Goal: Navigation & Orientation: Find specific page/section

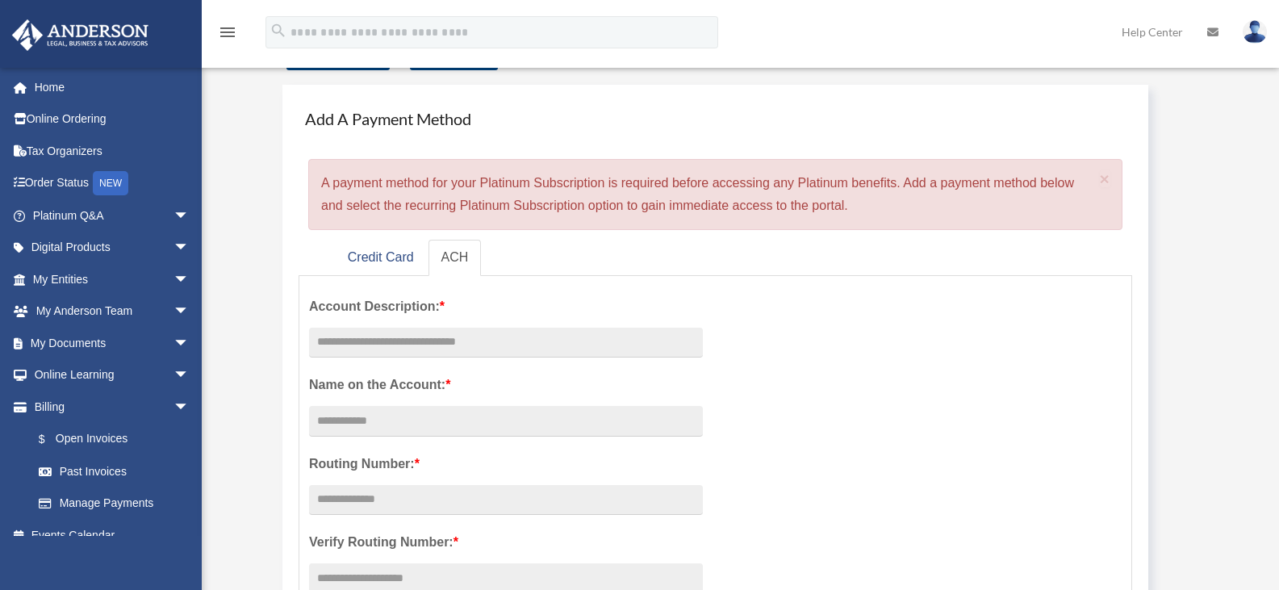
scroll to position [81, 0]
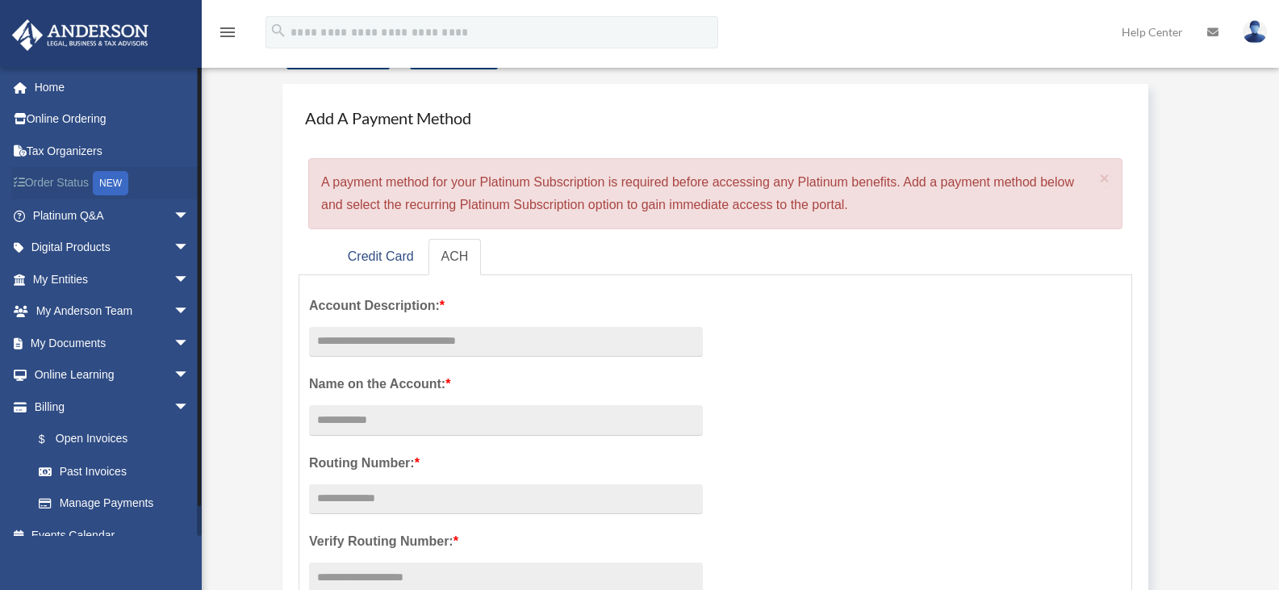
click at [65, 185] on link "Order Status NEW" at bounding box center [112, 183] width 202 height 33
click at [64, 118] on link "Online Ordering" at bounding box center [112, 119] width 202 height 32
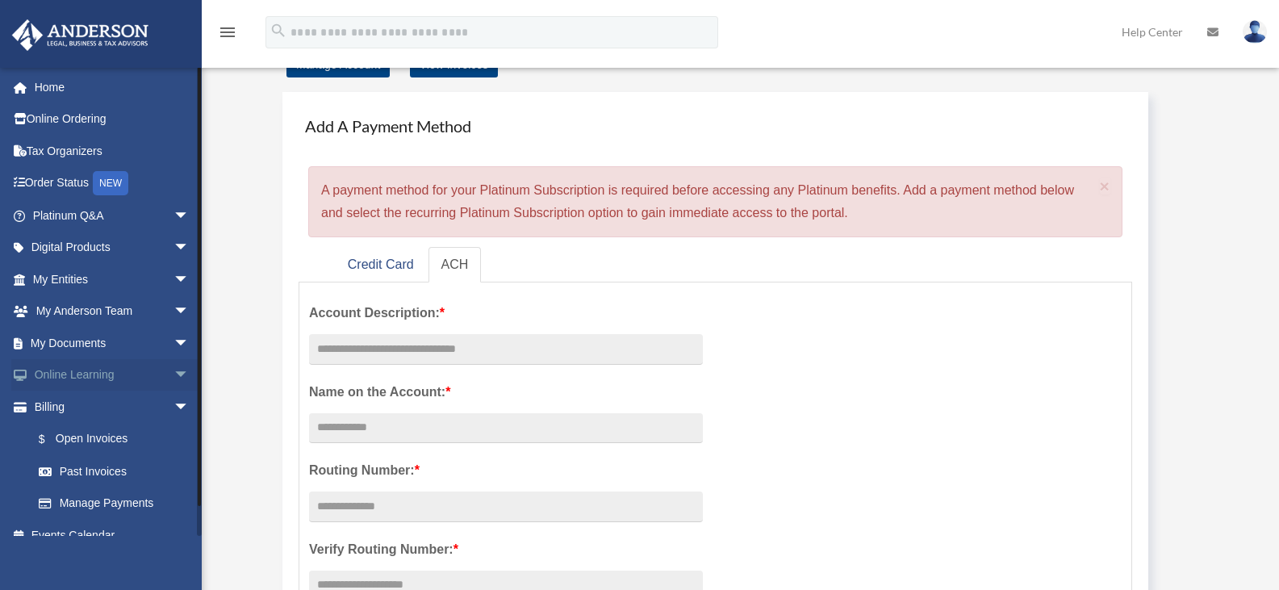
scroll to position [81, 0]
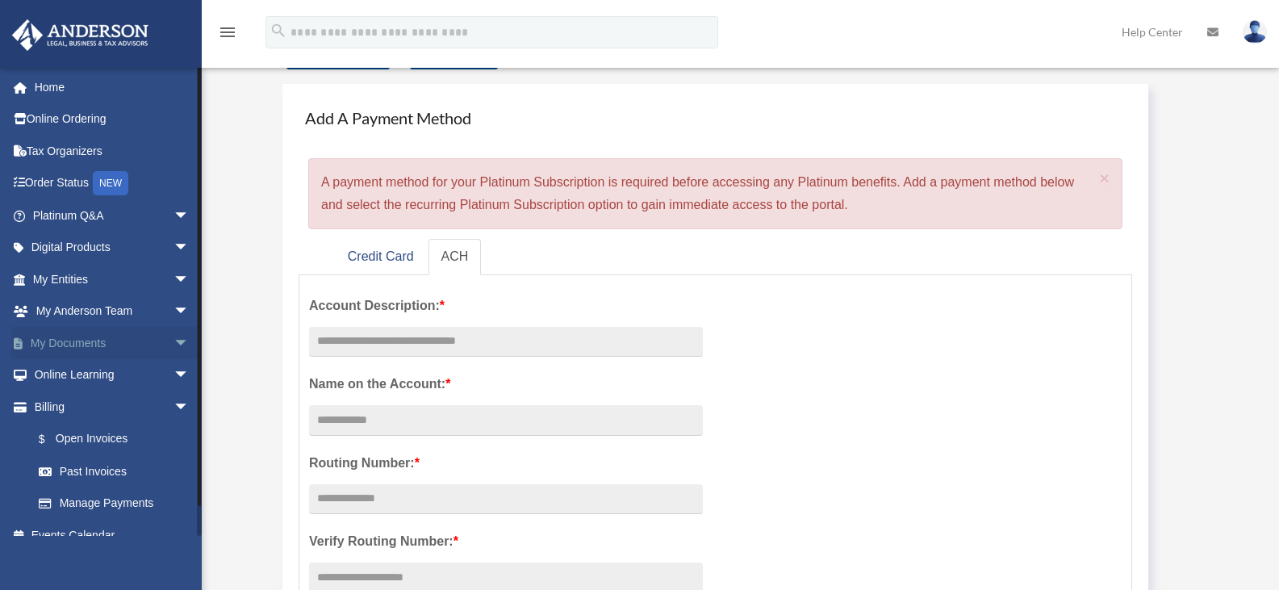
click at [69, 340] on link "My Documents arrow_drop_down" at bounding box center [112, 343] width 202 height 32
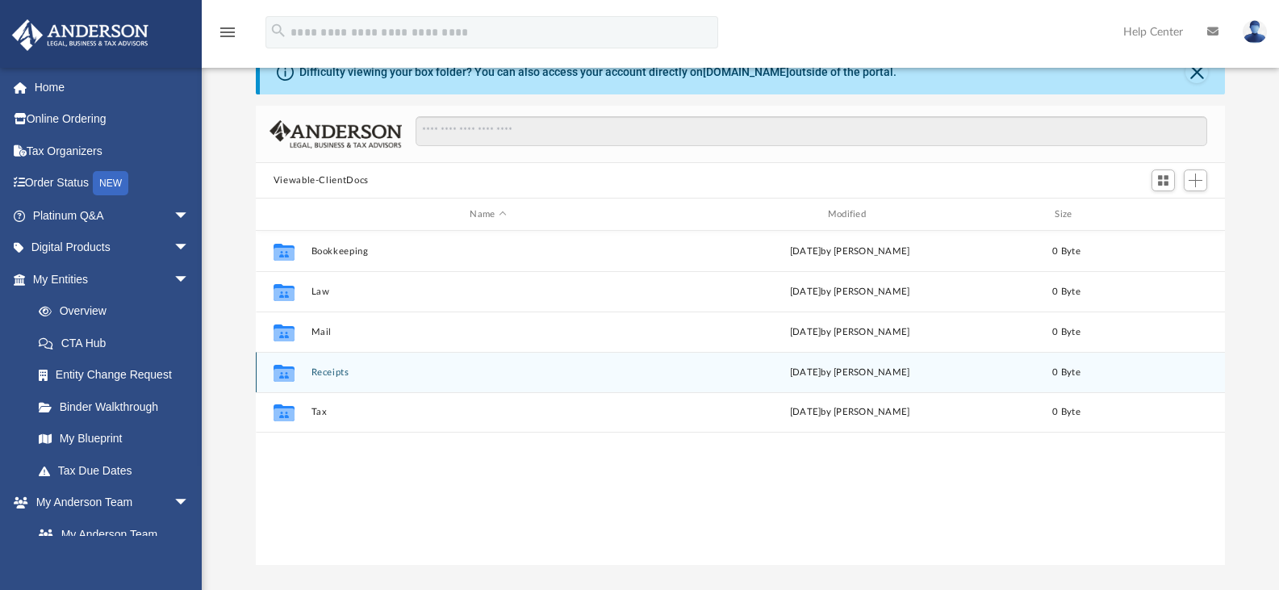
scroll to position [81, 0]
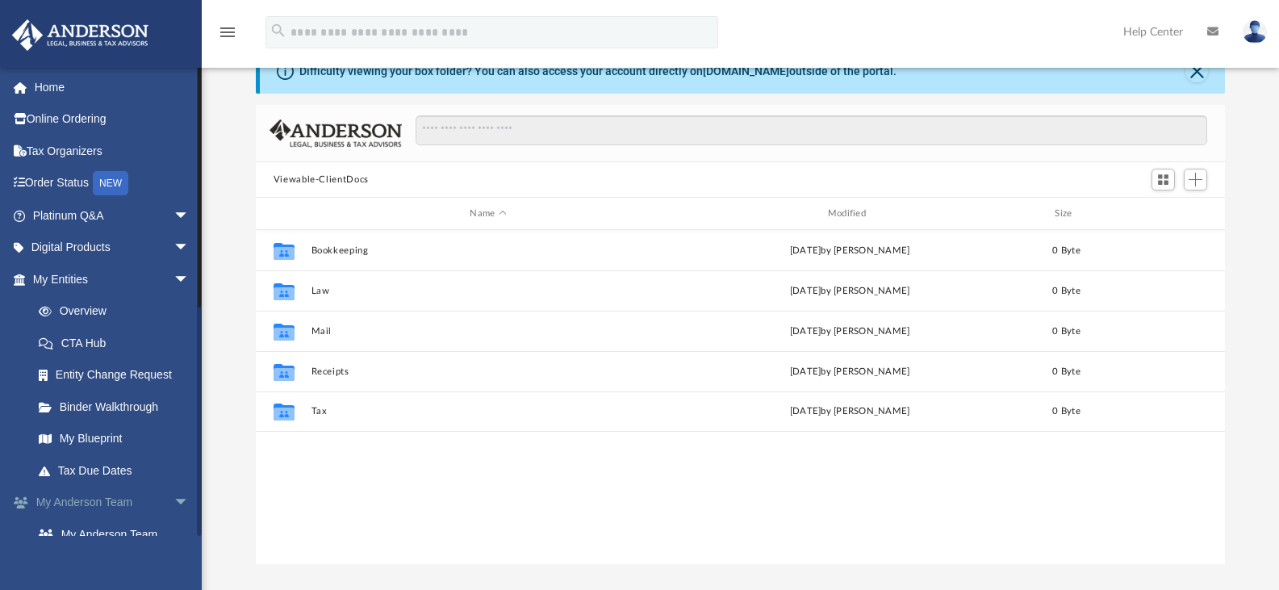
click at [124, 501] on link "My Anderson Team arrow_drop_down" at bounding box center [112, 502] width 202 height 32
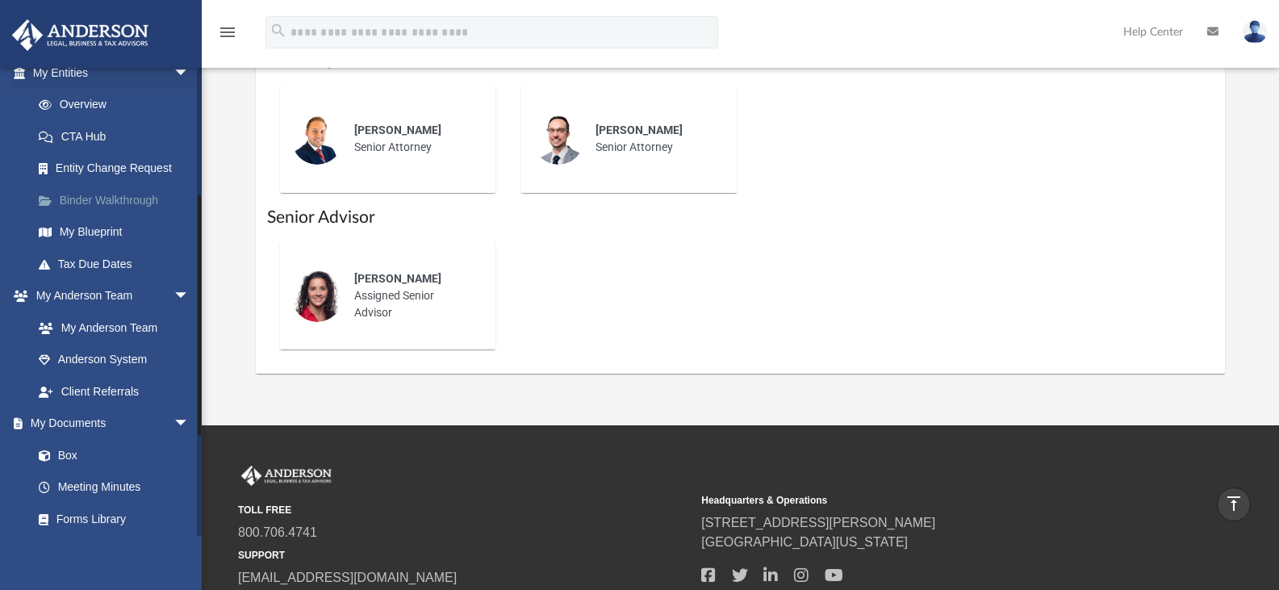
scroll to position [242, 0]
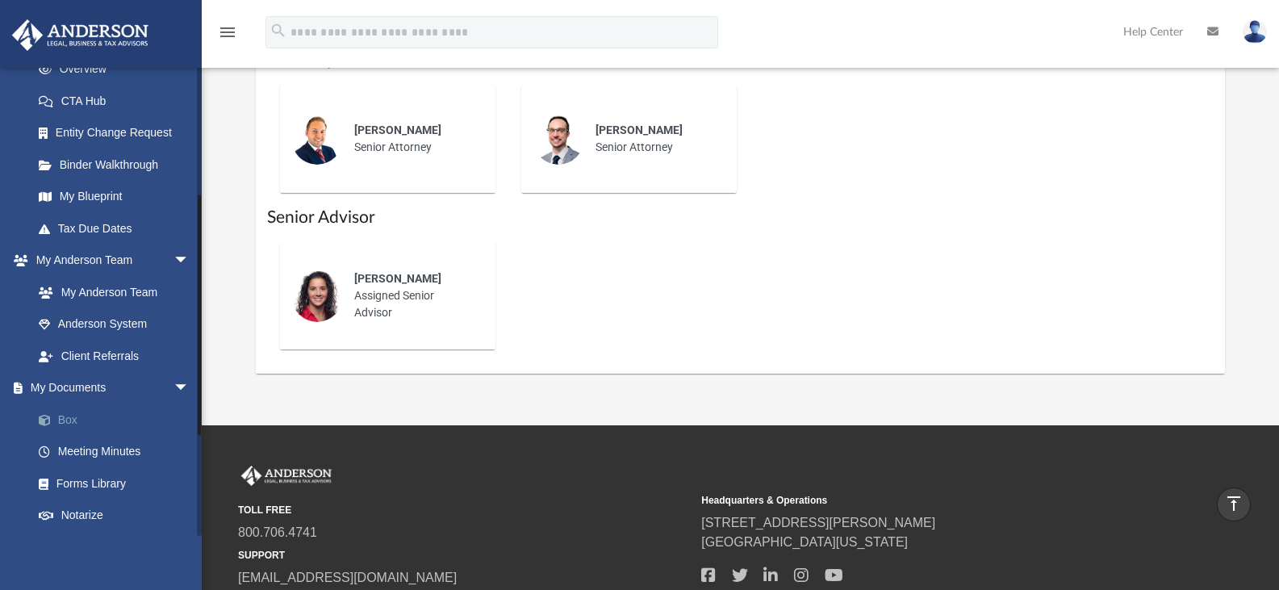
click at [61, 415] on link "Box" at bounding box center [118, 419] width 191 height 32
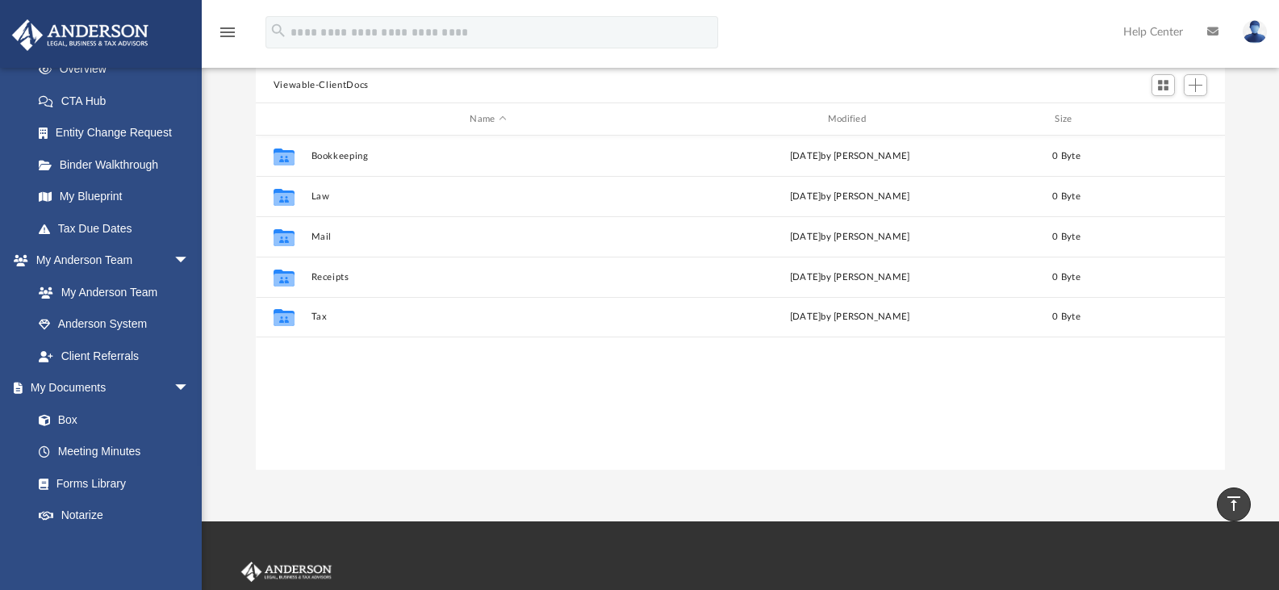
scroll to position [152, 0]
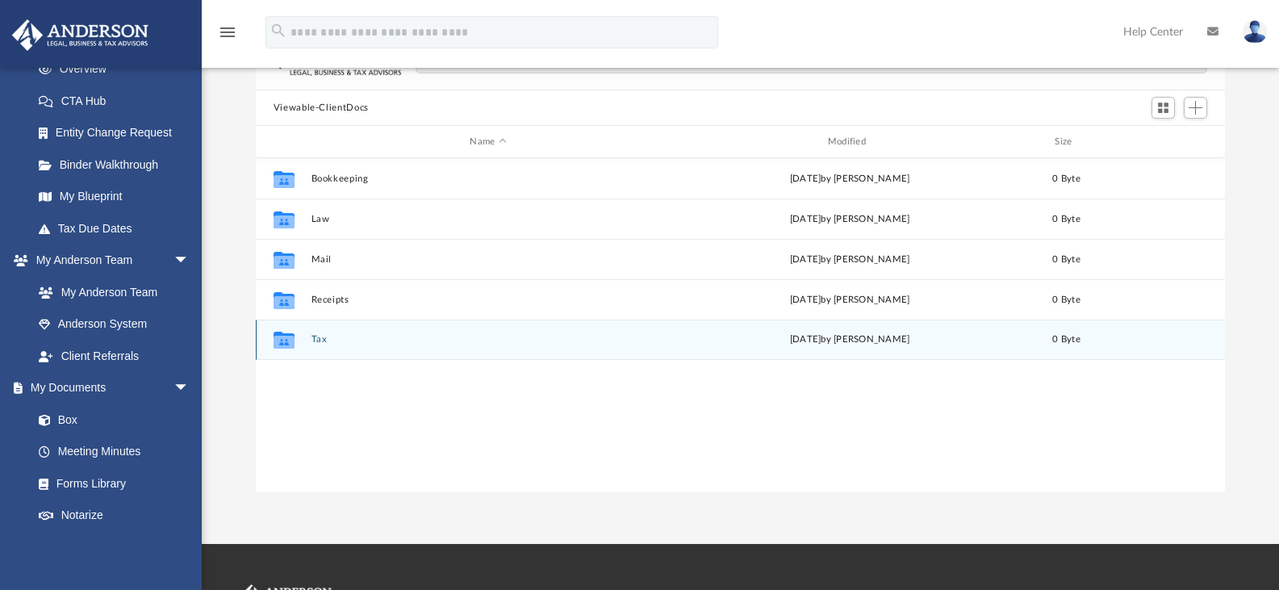
click at [427, 340] on button "Tax" at bounding box center [488, 339] width 354 height 10
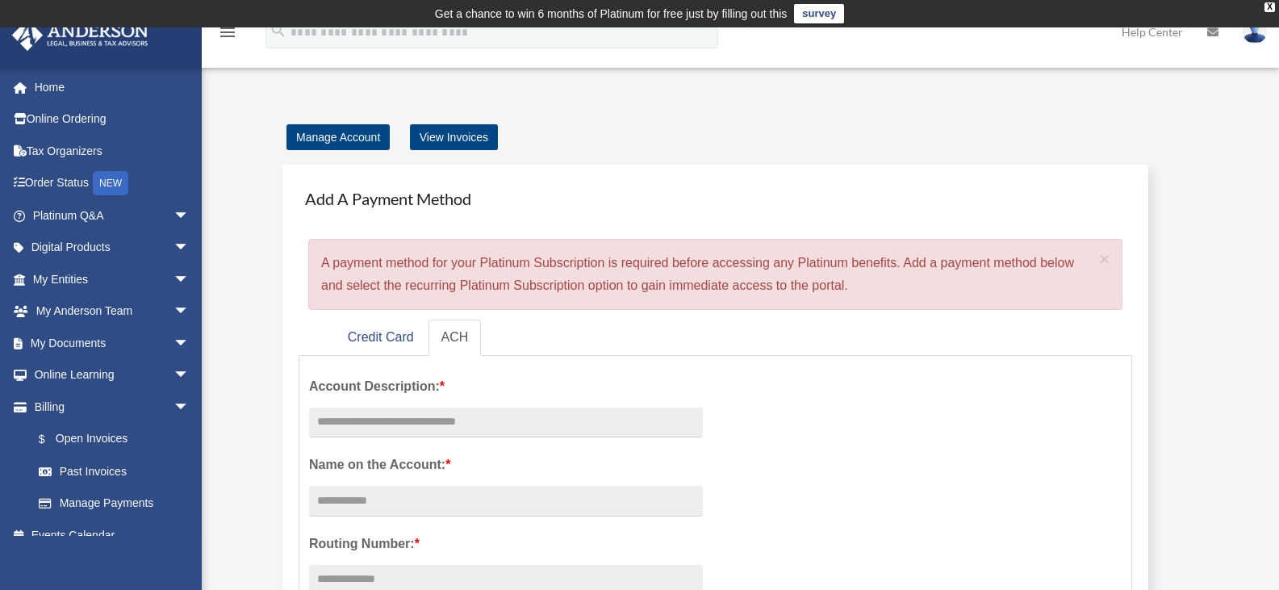
drag, startPoint x: 724, startPoint y: 185, endPoint x: 499, endPoint y: 215, distance: 226.3
click at [723, 186] on h4 "Add A Payment Method" at bounding box center [715, 198] width 833 height 35
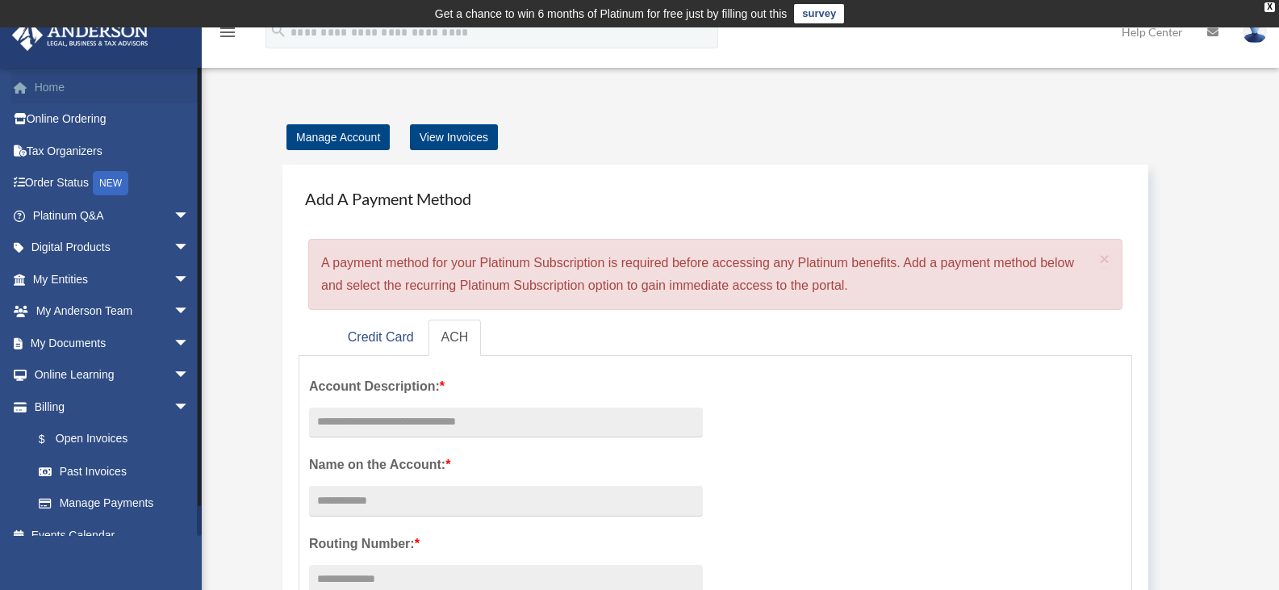
click at [46, 90] on link "Home" at bounding box center [112, 87] width 202 height 32
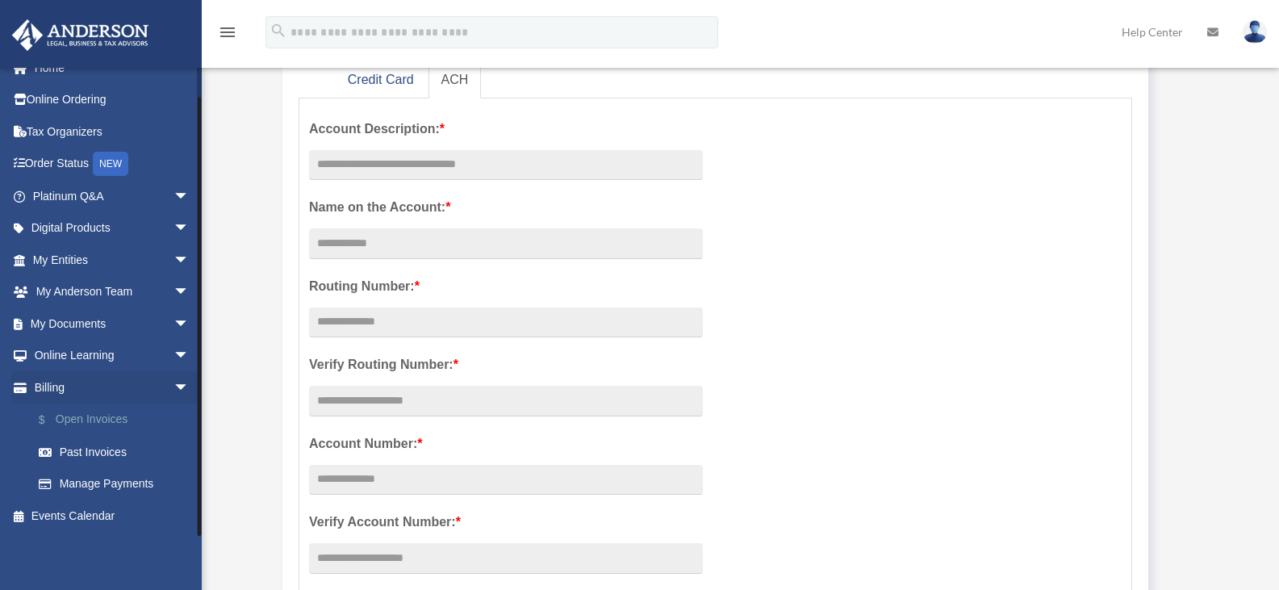
scroll to position [403, 0]
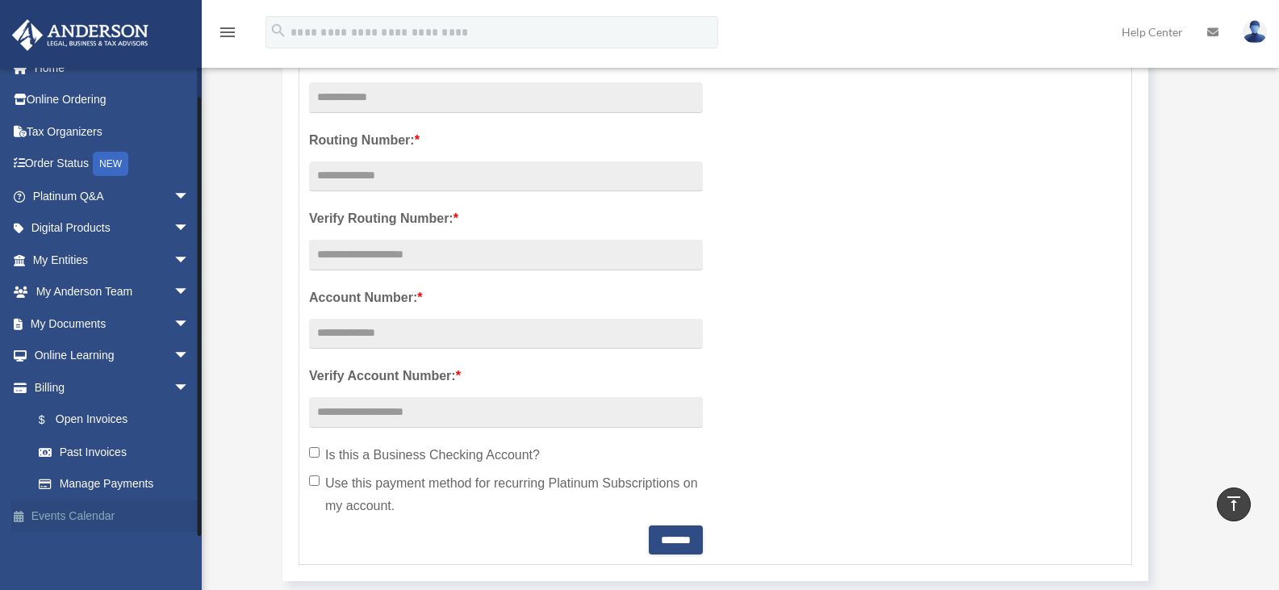
click at [85, 506] on link "Events Calendar" at bounding box center [112, 515] width 202 height 32
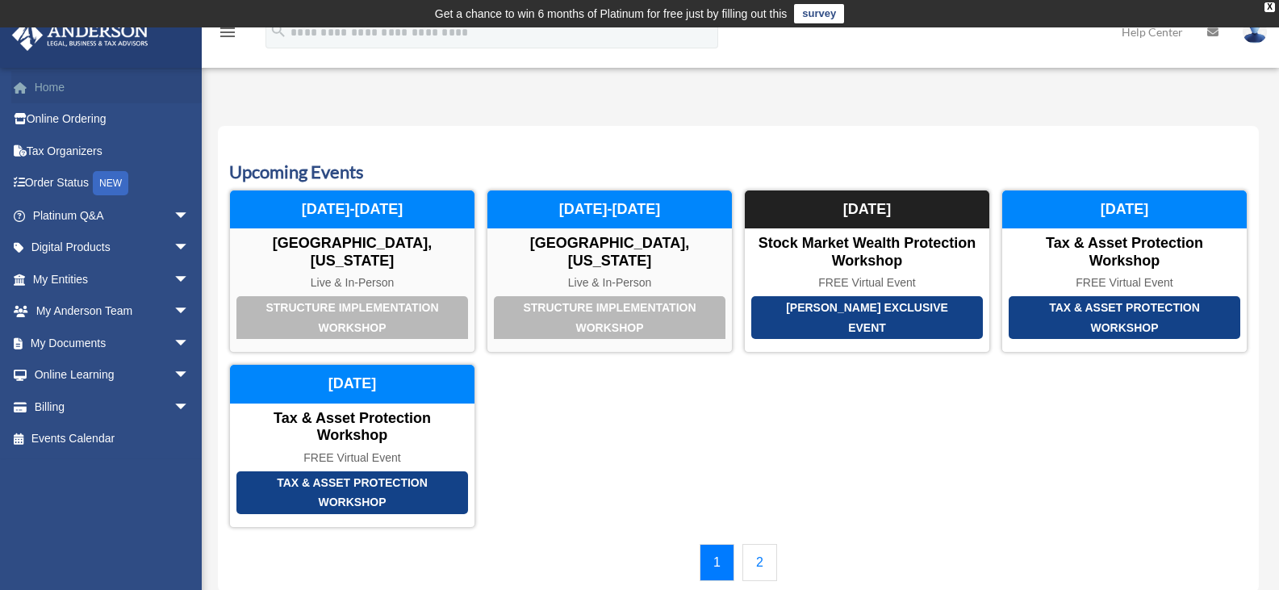
click at [56, 85] on link "Home" at bounding box center [112, 87] width 202 height 32
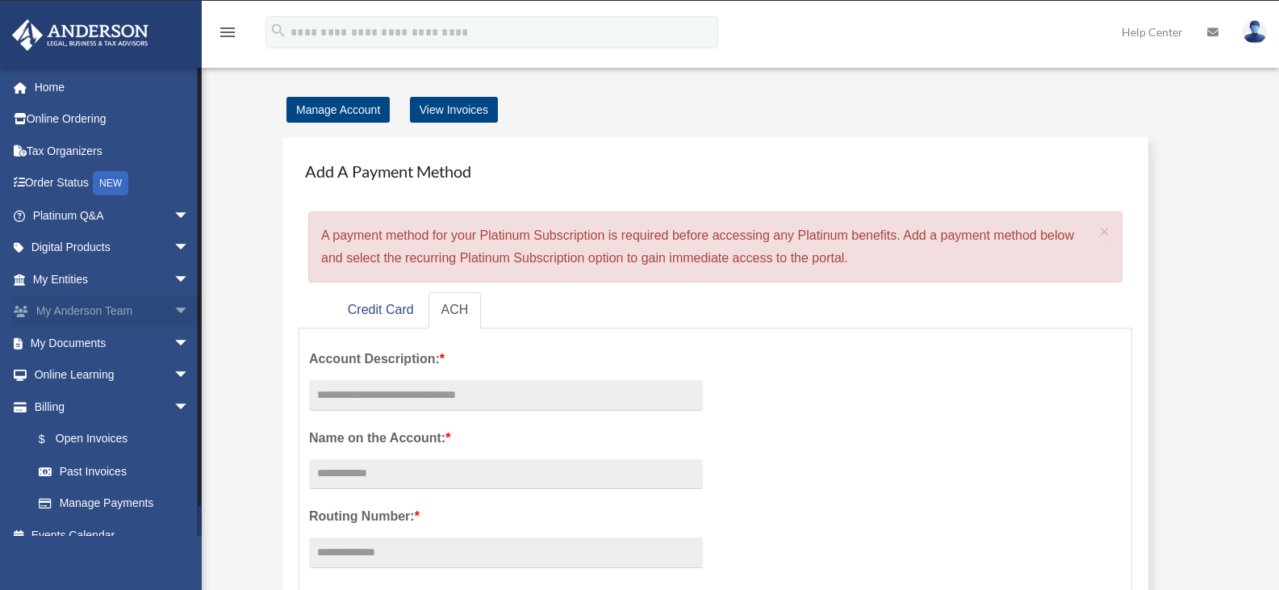
click at [79, 311] on link "My Anderson Team arrow_drop_down" at bounding box center [112, 311] width 202 height 32
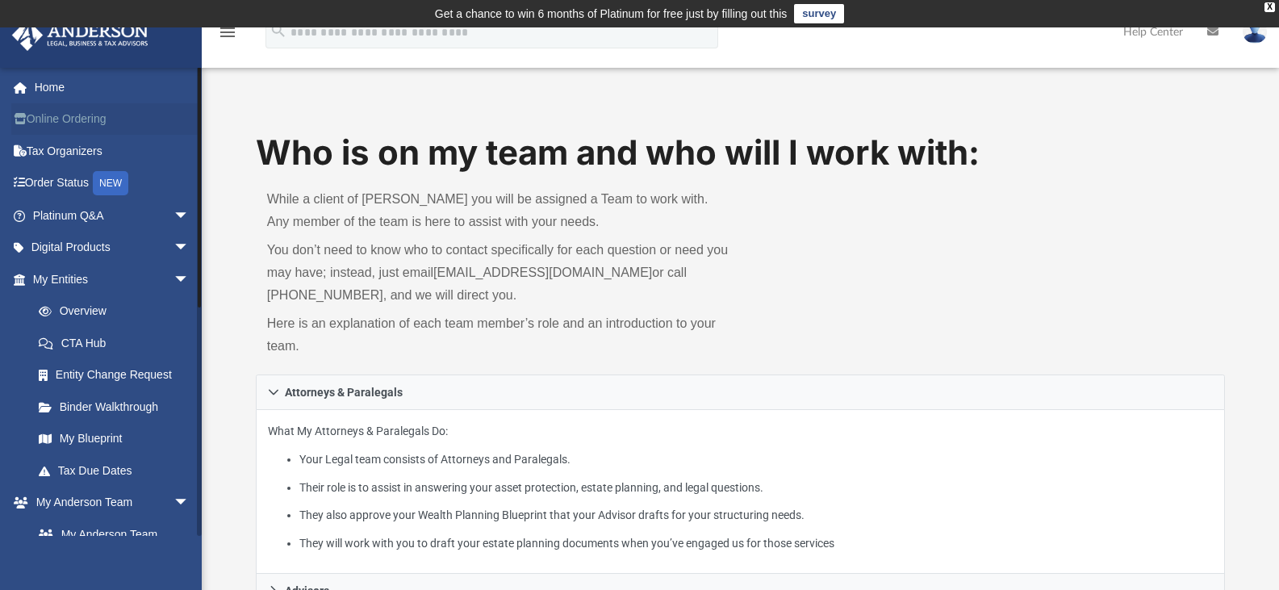
click at [68, 121] on link "Online Ordering" at bounding box center [112, 119] width 202 height 32
click at [63, 157] on link "Tax Organizers" at bounding box center [112, 151] width 202 height 32
click at [59, 190] on link "Order Status NEW" at bounding box center [112, 183] width 202 height 33
